Goal: Find specific page/section: Find specific page/section

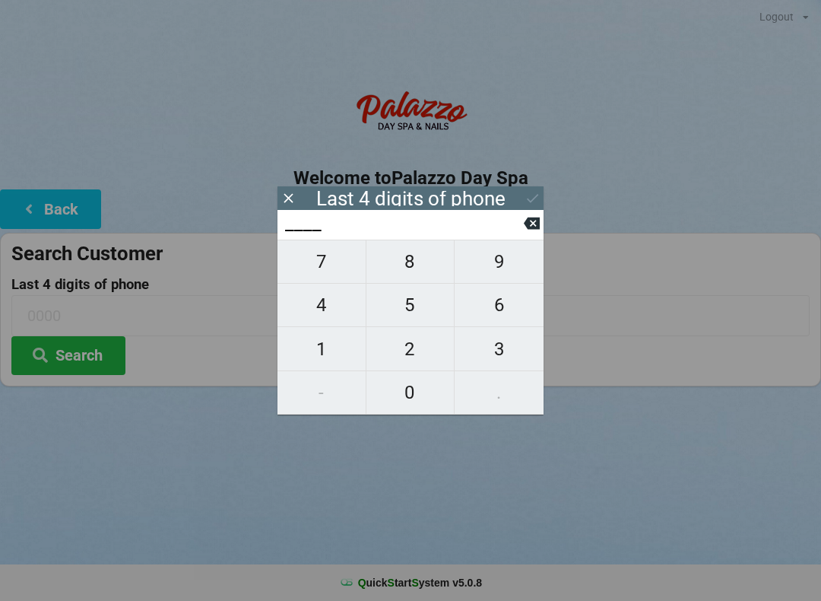
click at [327, 351] on span "1" at bounding box center [322, 349] width 88 height 32
type input "1___"
click at [414, 349] on span "2" at bounding box center [411, 349] width 88 height 32
type input "12__"
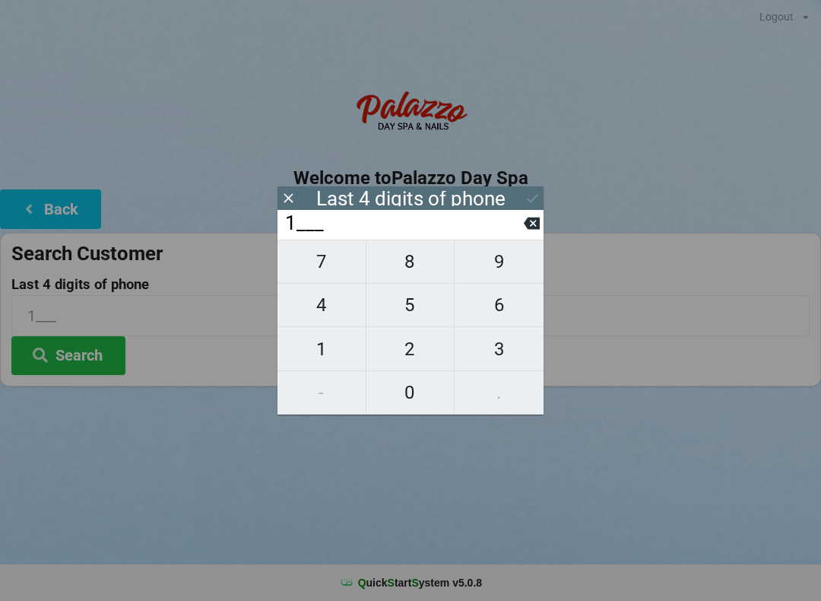
type input "12__"
click at [416, 392] on span "0" at bounding box center [411, 392] width 88 height 32
type input "120_"
click at [413, 392] on span "0" at bounding box center [411, 392] width 88 height 32
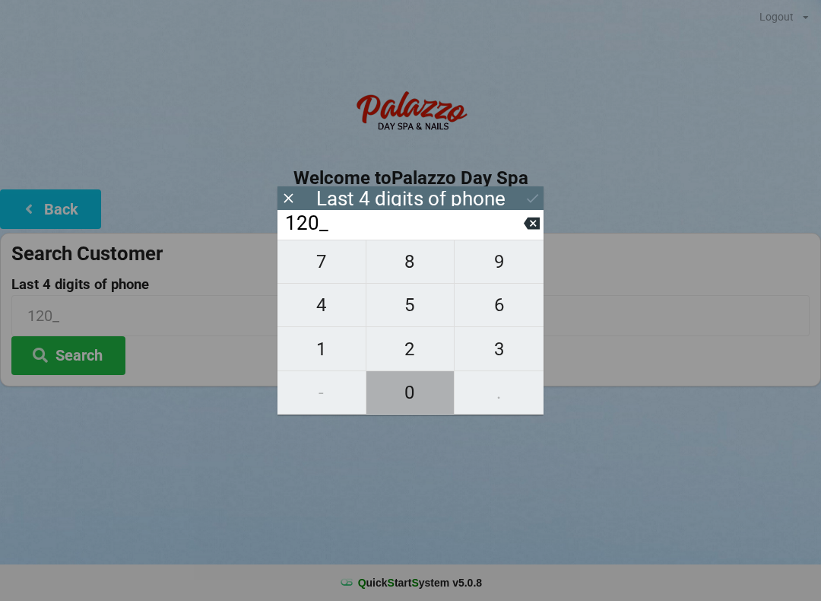
type input "1200"
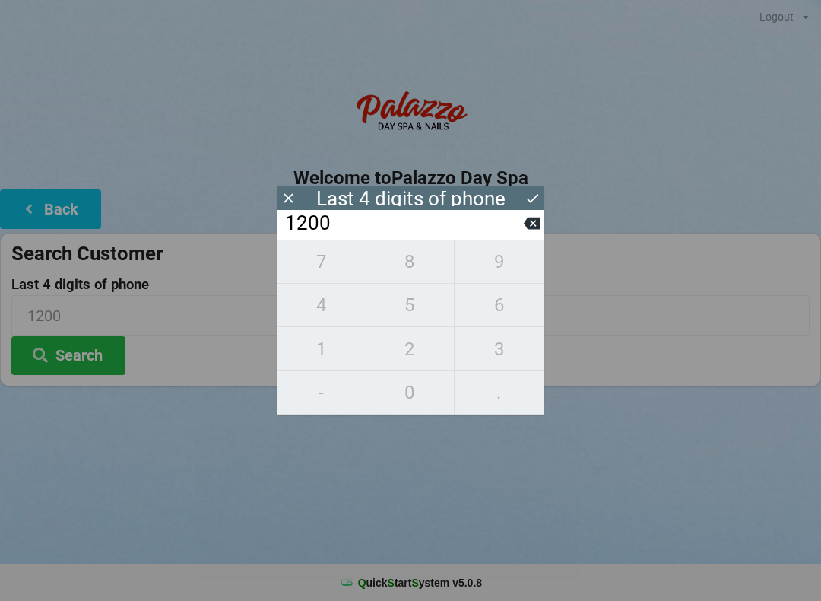
click at [537, 230] on icon at bounding box center [532, 224] width 16 height 12
type input "120_"
click at [509, 351] on span "3" at bounding box center [499, 349] width 89 height 32
type input "1203"
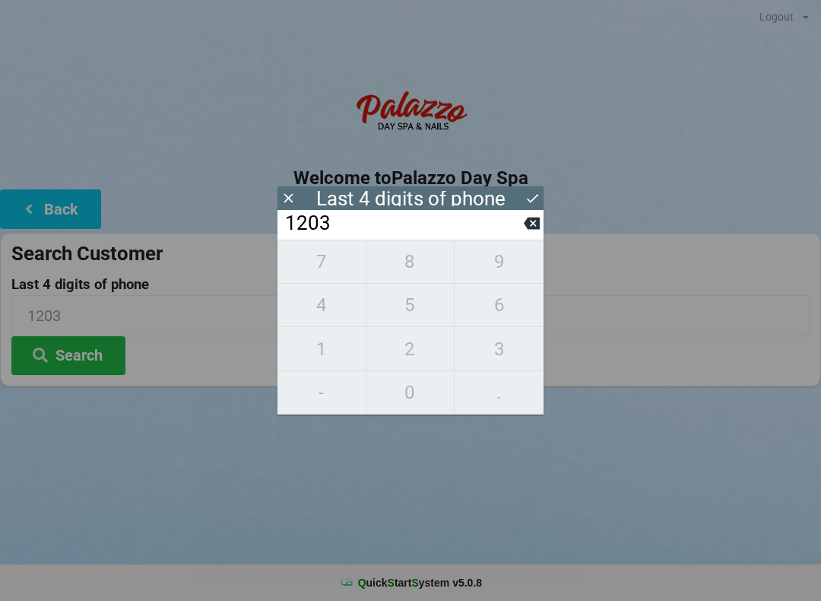
click at [102, 349] on button "Search" at bounding box center [68, 355] width 114 height 39
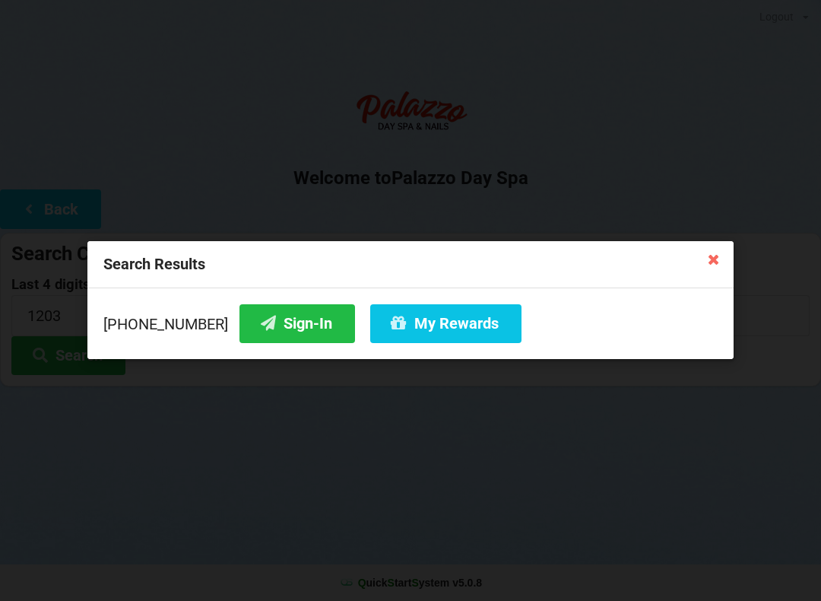
click at [293, 325] on button "Sign-In" at bounding box center [298, 323] width 116 height 39
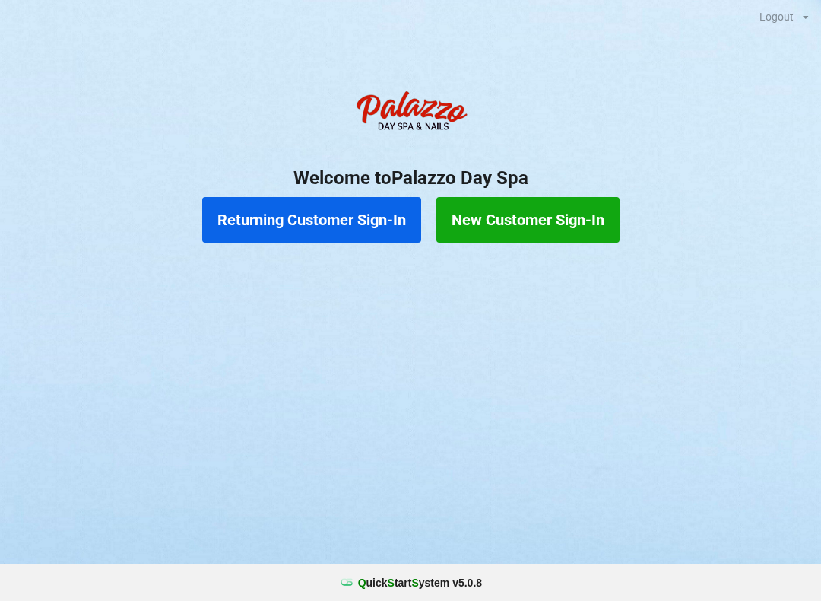
click at [344, 225] on button "Returning Customer Sign-In" at bounding box center [311, 220] width 219 height 46
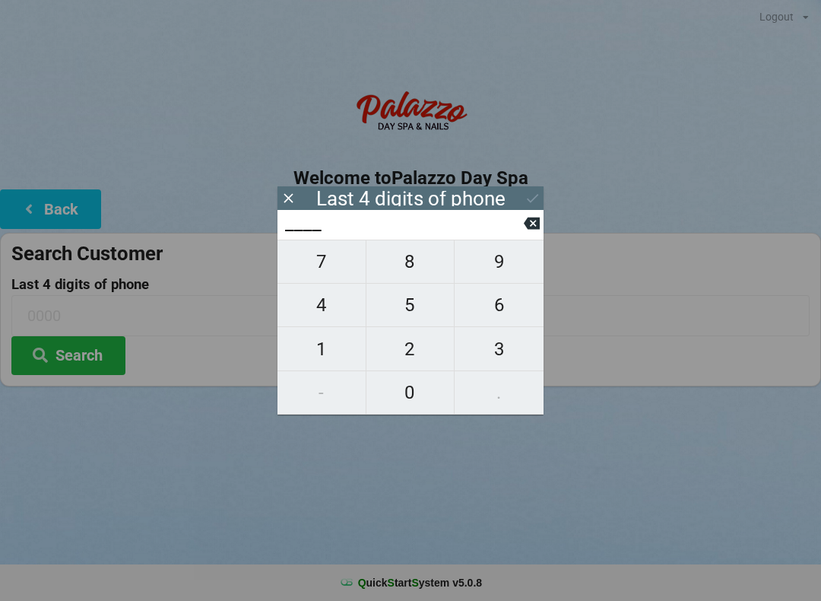
click at [414, 388] on span "0" at bounding box center [411, 392] width 88 height 32
type input "0___"
click at [338, 311] on span "4" at bounding box center [322, 305] width 88 height 32
type input "04__"
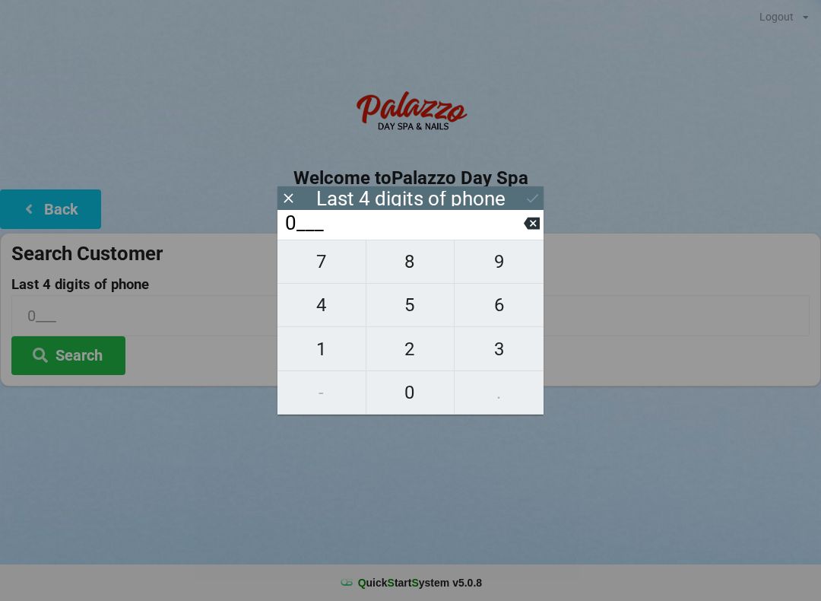
type input "04__"
click at [329, 272] on span "7" at bounding box center [322, 262] width 88 height 32
type input "047_"
click at [423, 312] on span "5" at bounding box center [411, 305] width 88 height 32
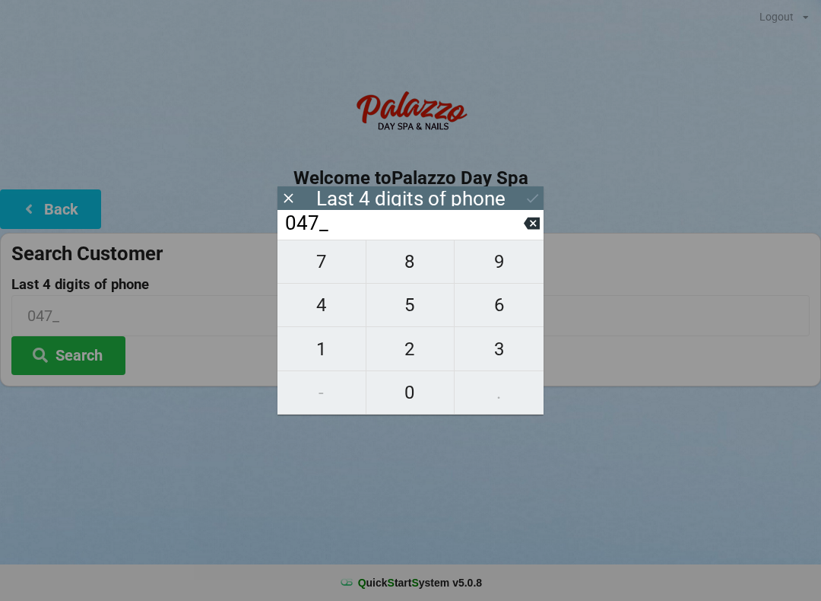
type input "0475"
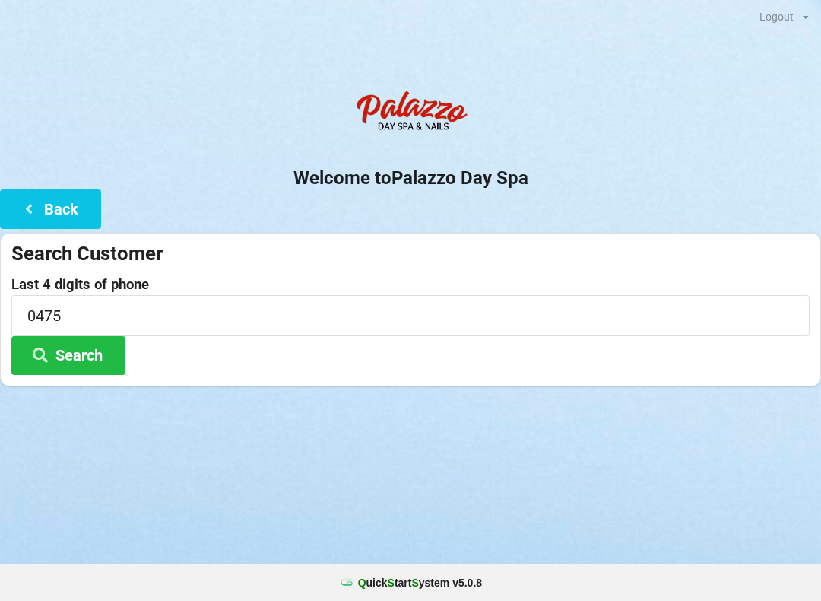
click at [620, 109] on div at bounding box center [410, 115] width 821 height 65
click at [84, 346] on button "Search" at bounding box center [68, 355] width 114 height 39
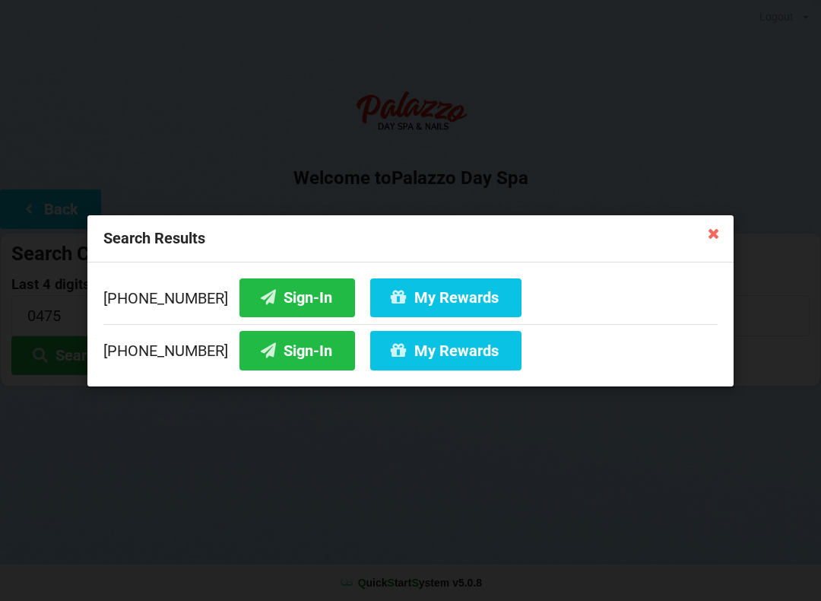
click at [285, 345] on button "Sign-In" at bounding box center [298, 350] width 116 height 39
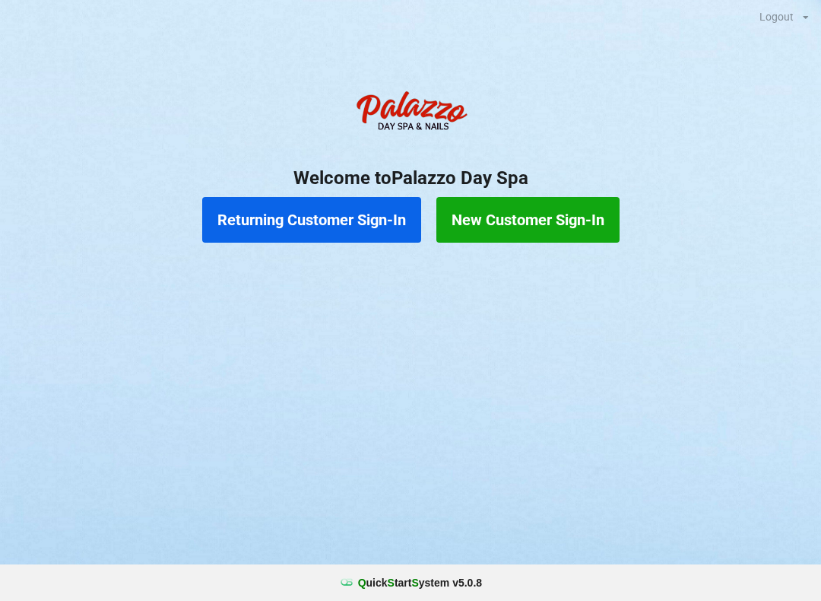
click at [355, 211] on button "Returning Customer Sign-In" at bounding box center [311, 220] width 219 height 46
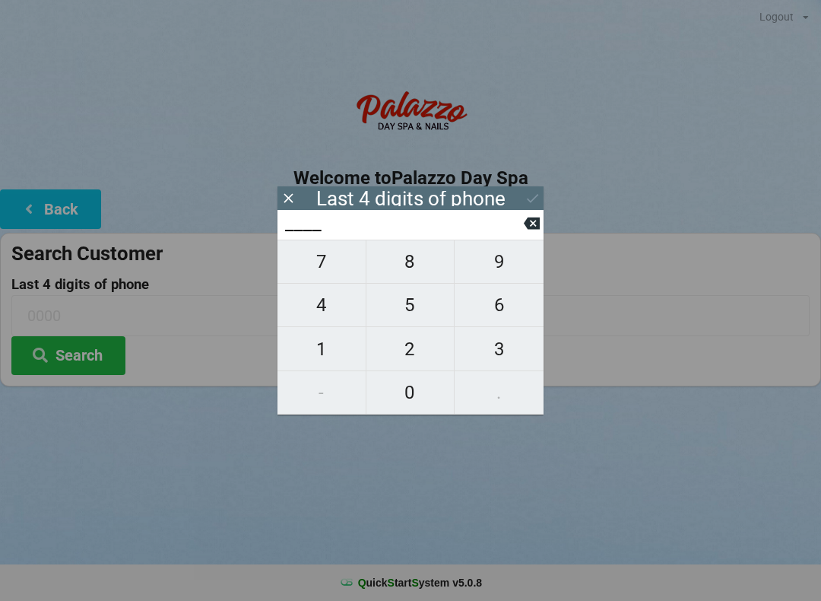
click at [424, 355] on span "2" at bounding box center [411, 349] width 88 height 32
type input "2___"
click at [425, 311] on span "5" at bounding box center [411, 305] width 88 height 32
type input "25__"
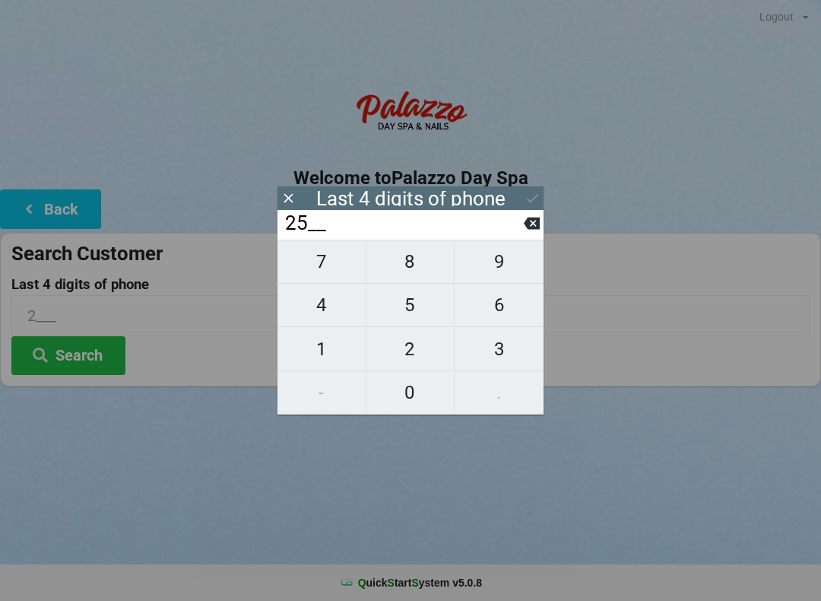
type input "25__"
click at [428, 351] on span "2" at bounding box center [411, 349] width 88 height 32
type input "252_"
click at [323, 304] on span "4" at bounding box center [322, 305] width 88 height 32
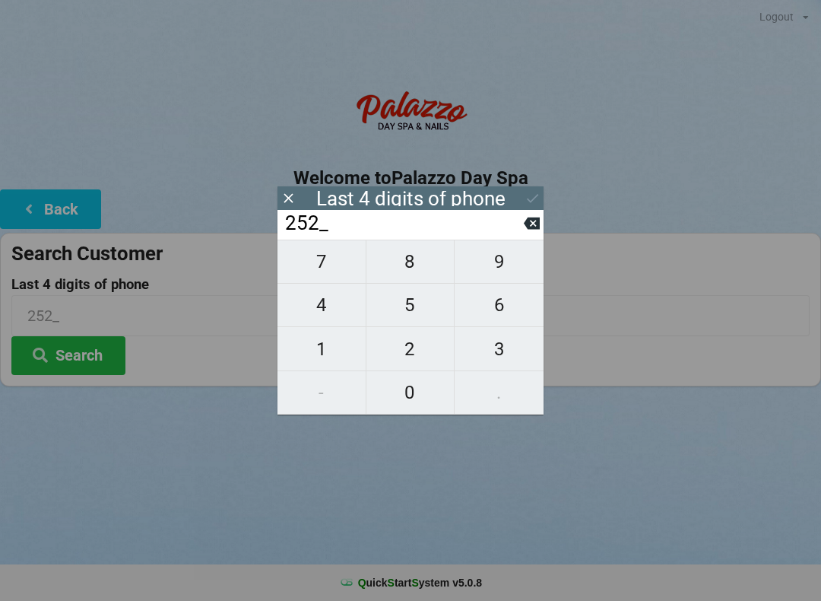
type input "2524"
click at [527, 224] on icon at bounding box center [532, 223] width 16 height 16
click at [535, 221] on icon at bounding box center [532, 223] width 16 height 16
click at [536, 225] on icon at bounding box center [532, 224] width 16 height 12
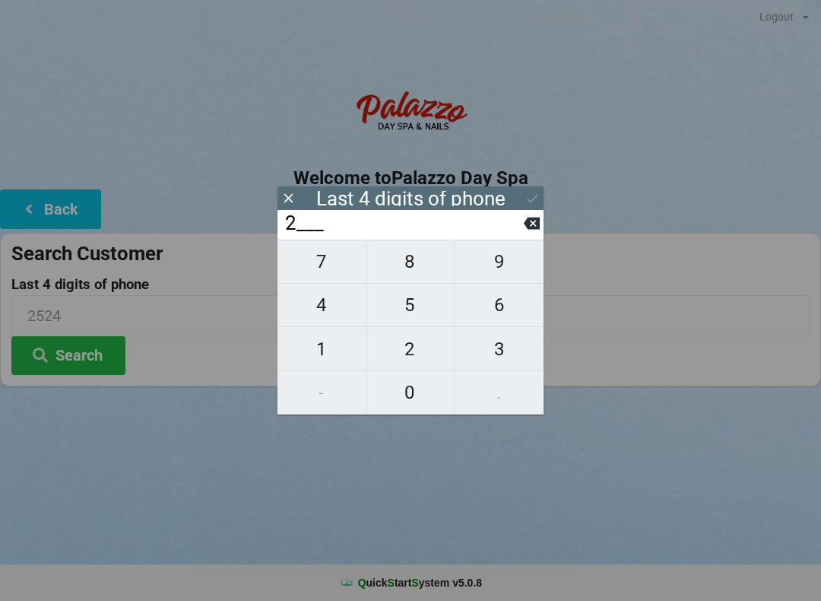
click at [523, 223] on input "2___" at bounding box center [404, 223] width 240 height 24
click at [533, 223] on icon at bounding box center [532, 224] width 16 height 12
click at [326, 270] on span "7" at bounding box center [322, 262] width 88 height 32
type input "7___"
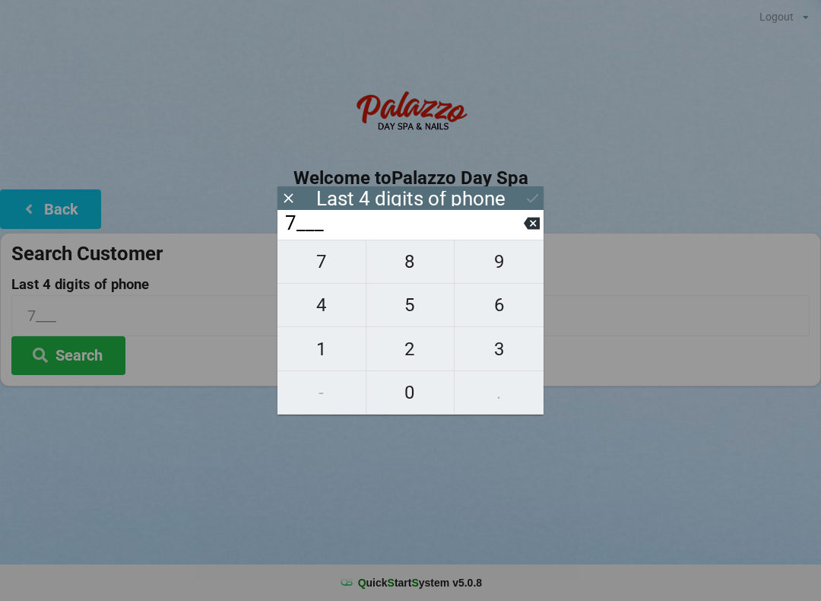
click at [423, 310] on span "5" at bounding box center [411, 305] width 88 height 32
type input "75__"
click at [414, 273] on span "8" at bounding box center [411, 262] width 88 height 32
type input "758_"
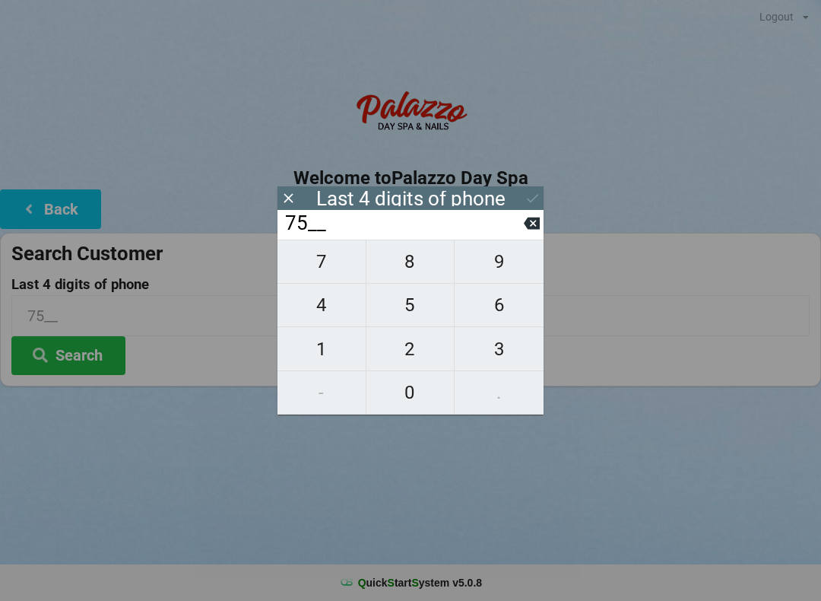
type input "758_"
click at [339, 319] on span "4" at bounding box center [322, 305] width 88 height 32
type input "7584"
click at [529, 188] on button at bounding box center [533, 198] width 16 height 21
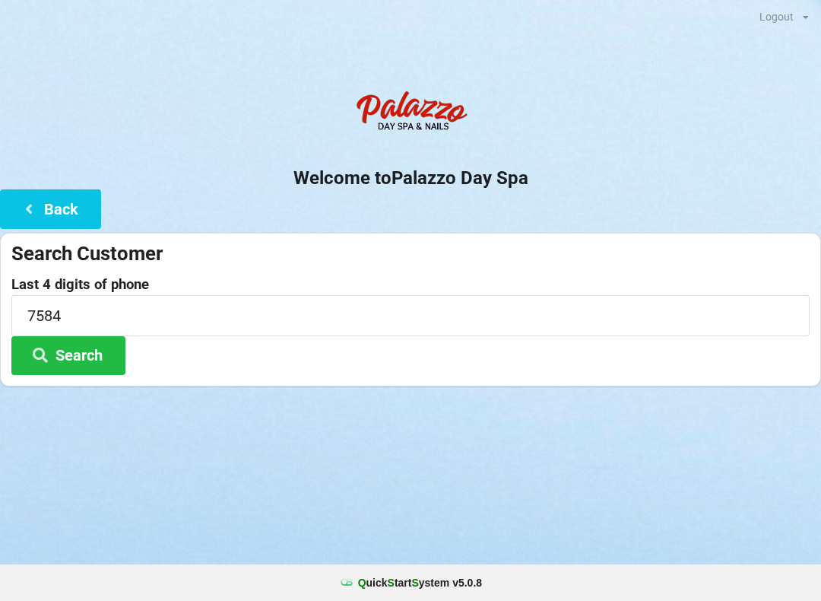
click at [80, 373] on button "Search" at bounding box center [68, 355] width 114 height 39
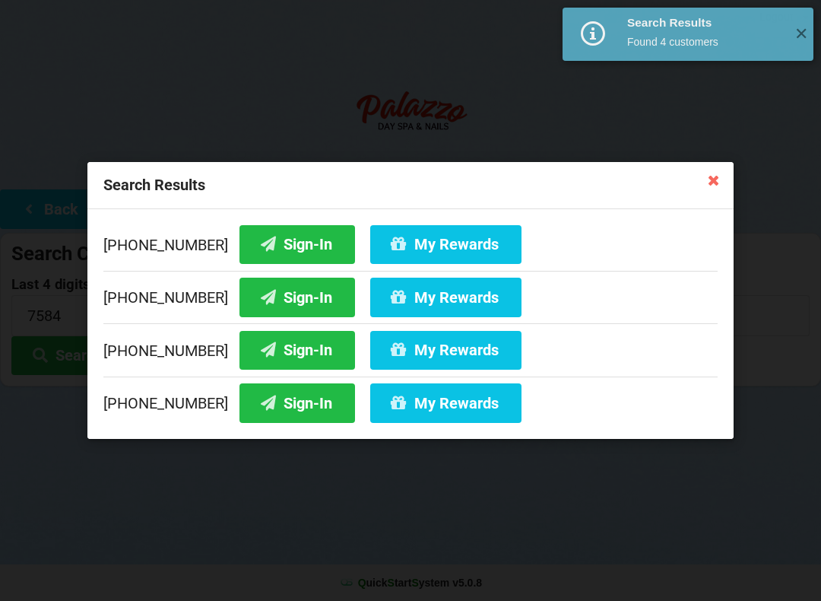
click at [291, 238] on button "Sign-In" at bounding box center [298, 244] width 116 height 39
